Goal: Find specific page/section: Find specific page/section

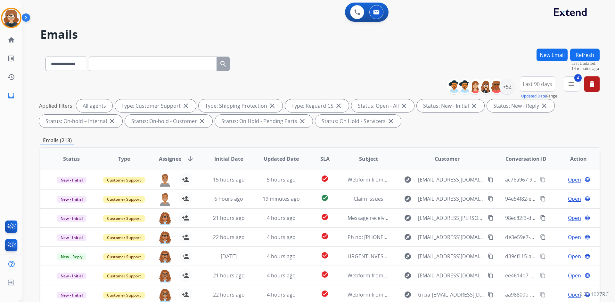
select select "**********"
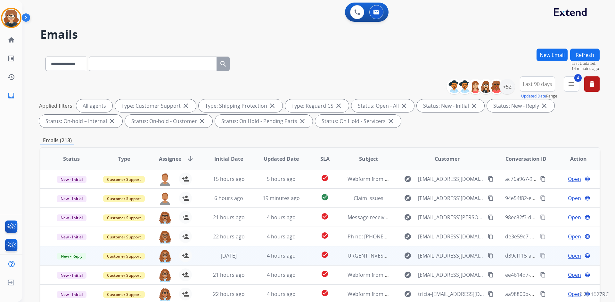
scroll to position [93, 0]
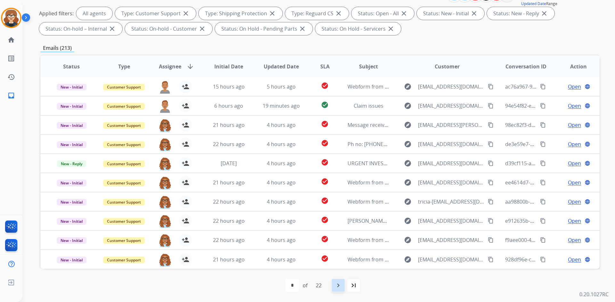
click at [337, 288] on mat-icon "navigate_next" at bounding box center [338, 286] width 8 height 8
click at [354, 288] on mat-icon "navigate_next" at bounding box center [352, 286] width 8 height 8
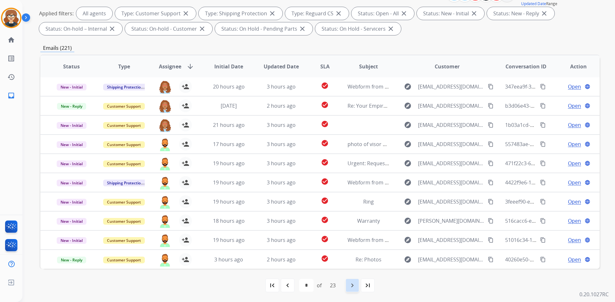
click at [348, 286] on div "navigate_next" at bounding box center [352, 286] width 14 height 14
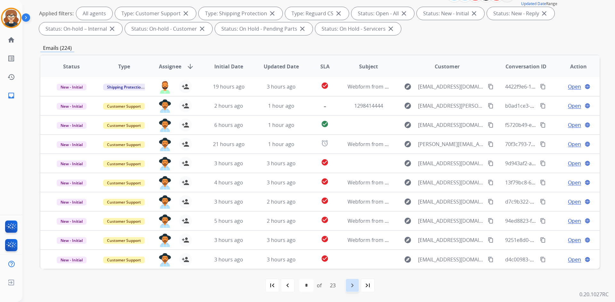
click at [349, 289] on div "navigate_next" at bounding box center [352, 286] width 14 height 14
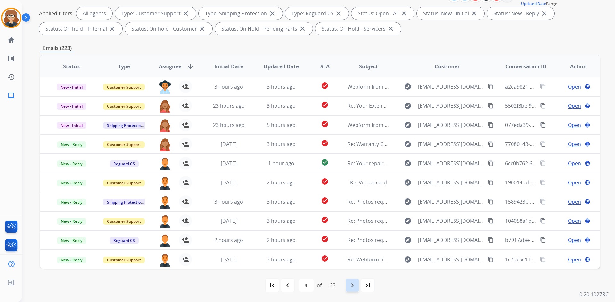
click at [356, 286] on mat-icon "navigate_next" at bounding box center [352, 286] width 8 height 8
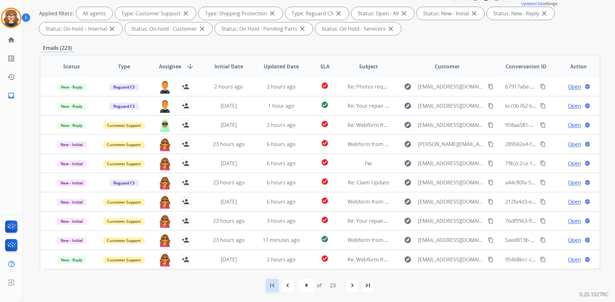
click at [273, 286] on mat-icon "first_page" at bounding box center [272, 286] width 8 height 8
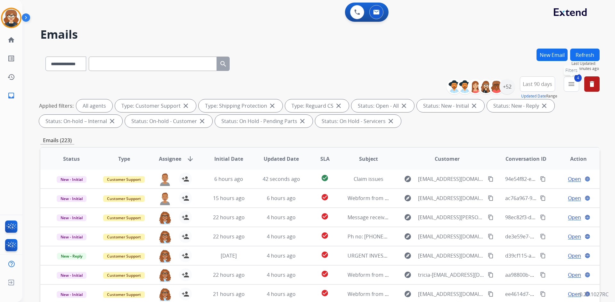
click at [572, 84] on mat-icon "menu" at bounding box center [571, 84] width 8 height 8
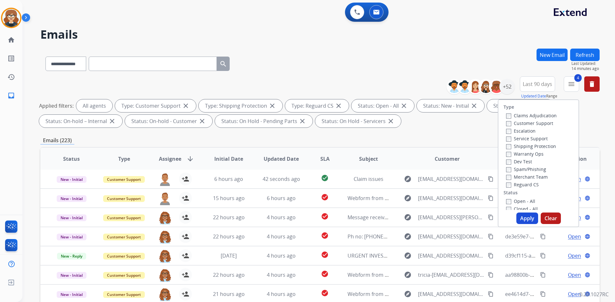
click at [437, 135] on div "**********" at bounding box center [319, 222] width 559 height 346
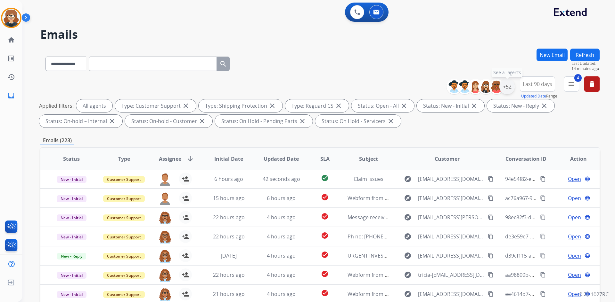
click at [505, 85] on div "+52" at bounding box center [506, 86] width 15 height 15
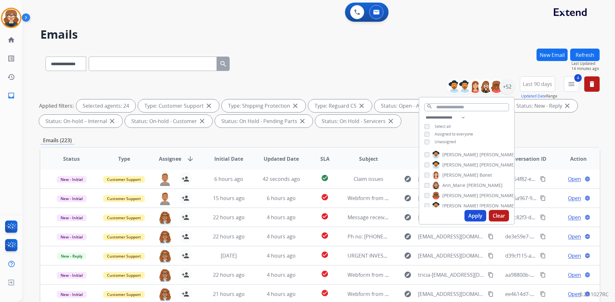
click at [469, 185] on span "[PERSON_NAME]" at bounding box center [484, 185] width 36 height 6
click at [476, 214] on button "Apply" at bounding box center [475, 216] width 22 height 12
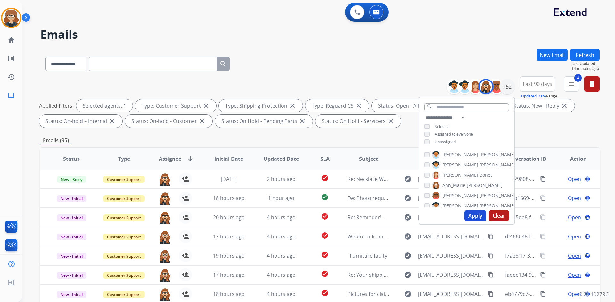
scroll to position [93, 0]
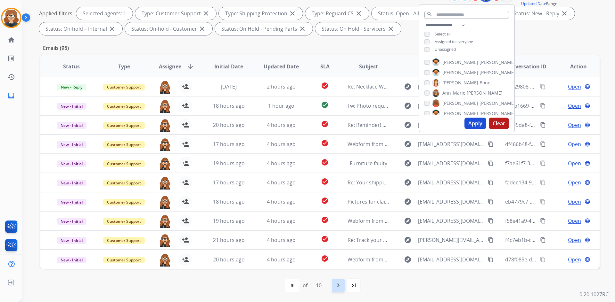
drag, startPoint x: 340, startPoint y: 285, endPoint x: 341, endPoint y: 281, distance: 3.9
click at [340, 285] on mat-icon "navigate_next" at bounding box center [338, 286] width 8 height 8
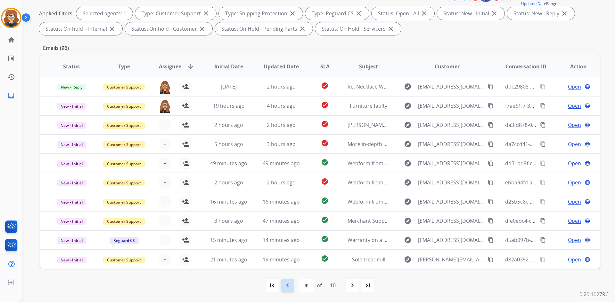
click at [287, 285] on mat-icon "navigate_before" at bounding box center [288, 286] width 8 height 8
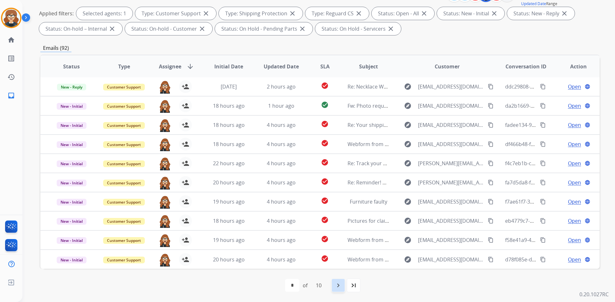
click at [342, 287] on mat-icon "navigate_next" at bounding box center [338, 286] width 8 height 8
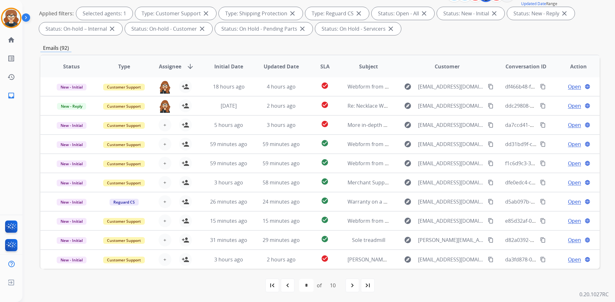
click at [347, 286] on div "navigate_next" at bounding box center [352, 286] width 14 height 14
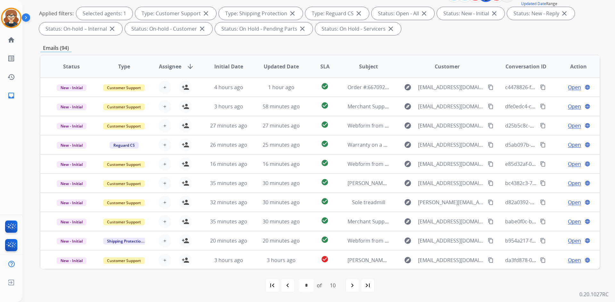
scroll to position [0, 0]
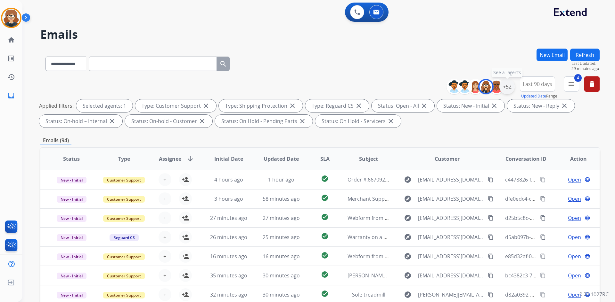
click at [504, 86] on div "+52" at bounding box center [506, 86] width 15 height 15
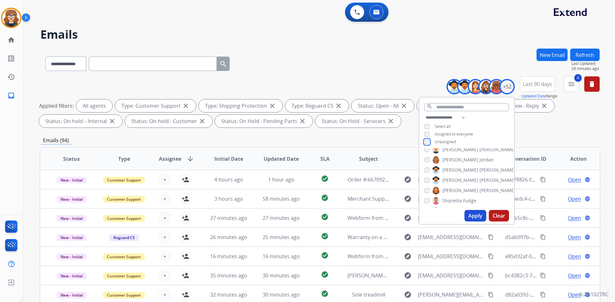
scroll to position [478, 0]
click at [475, 214] on button "Apply" at bounding box center [475, 216] width 22 height 12
select select "*"
